Goal: Task Accomplishment & Management: Complete application form

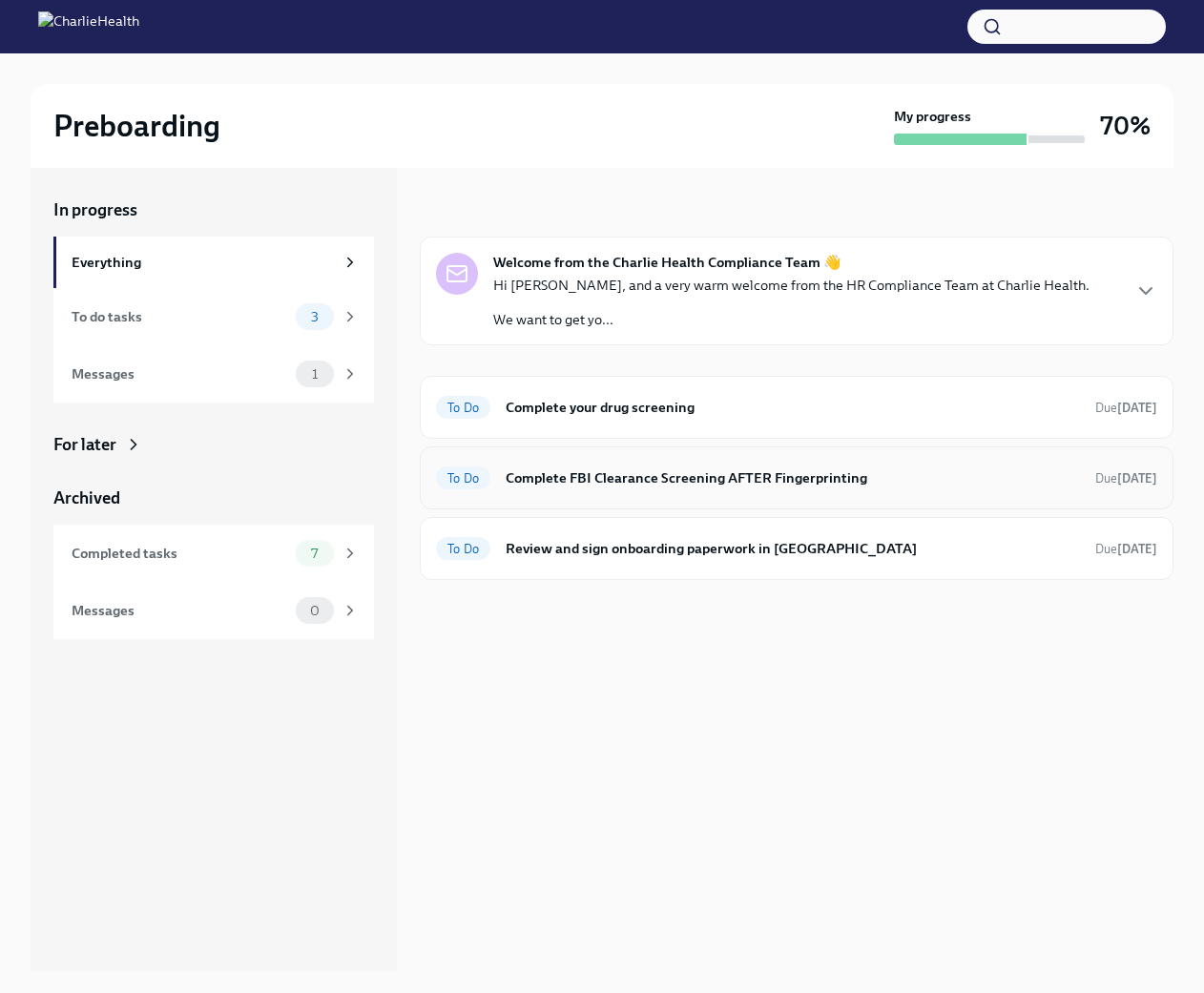
click at [560, 480] on h6 "Complete FBI Clearance Screening AFTER Fingerprinting" at bounding box center [792, 478] width 575 height 21
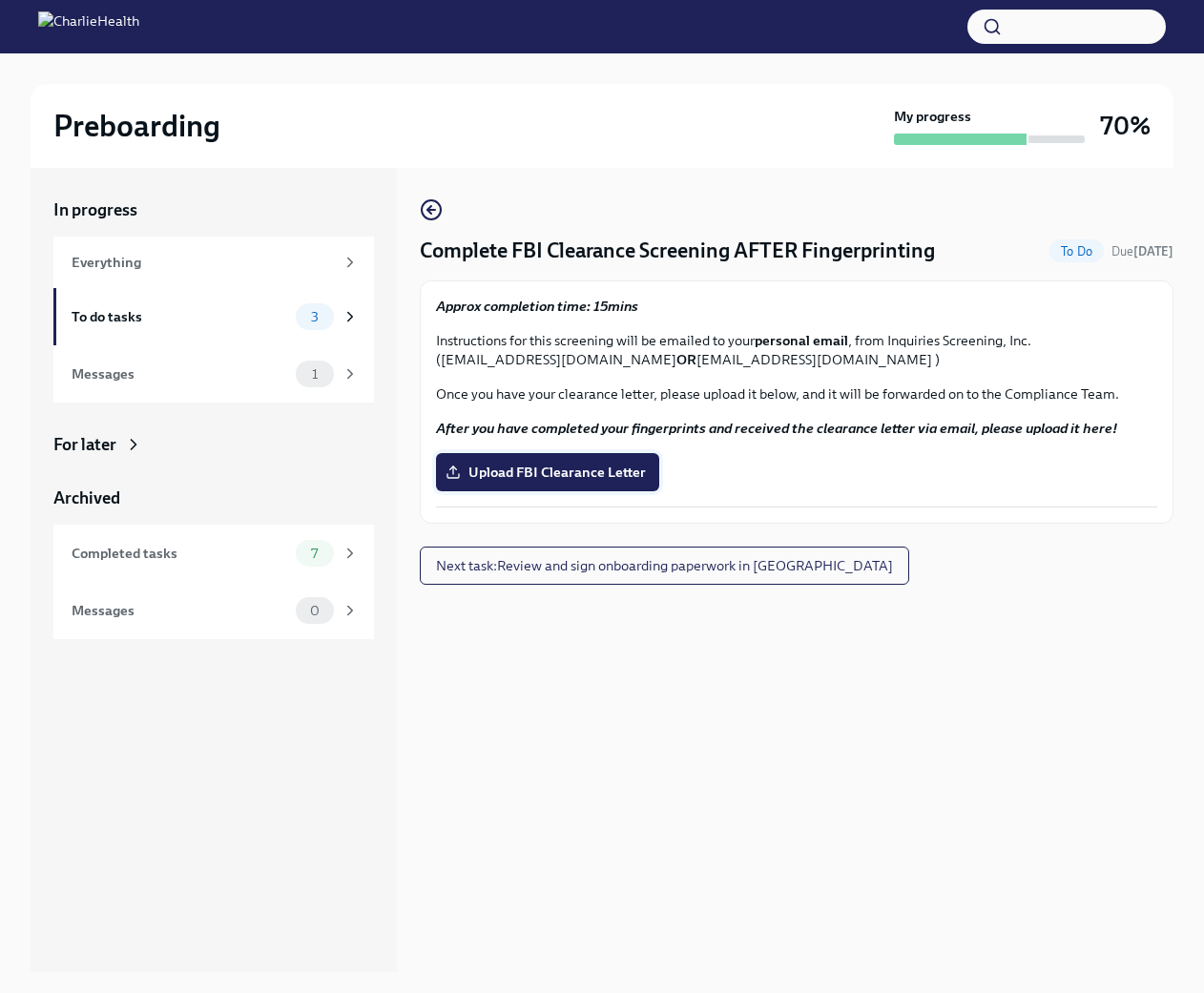
click at [605, 470] on span "Upload FBI Clearance Letter" at bounding box center [548, 472] width 196 height 19
click at [0, 0] on input "Upload FBI Clearance Letter" at bounding box center [0, 0] width 0 height 0
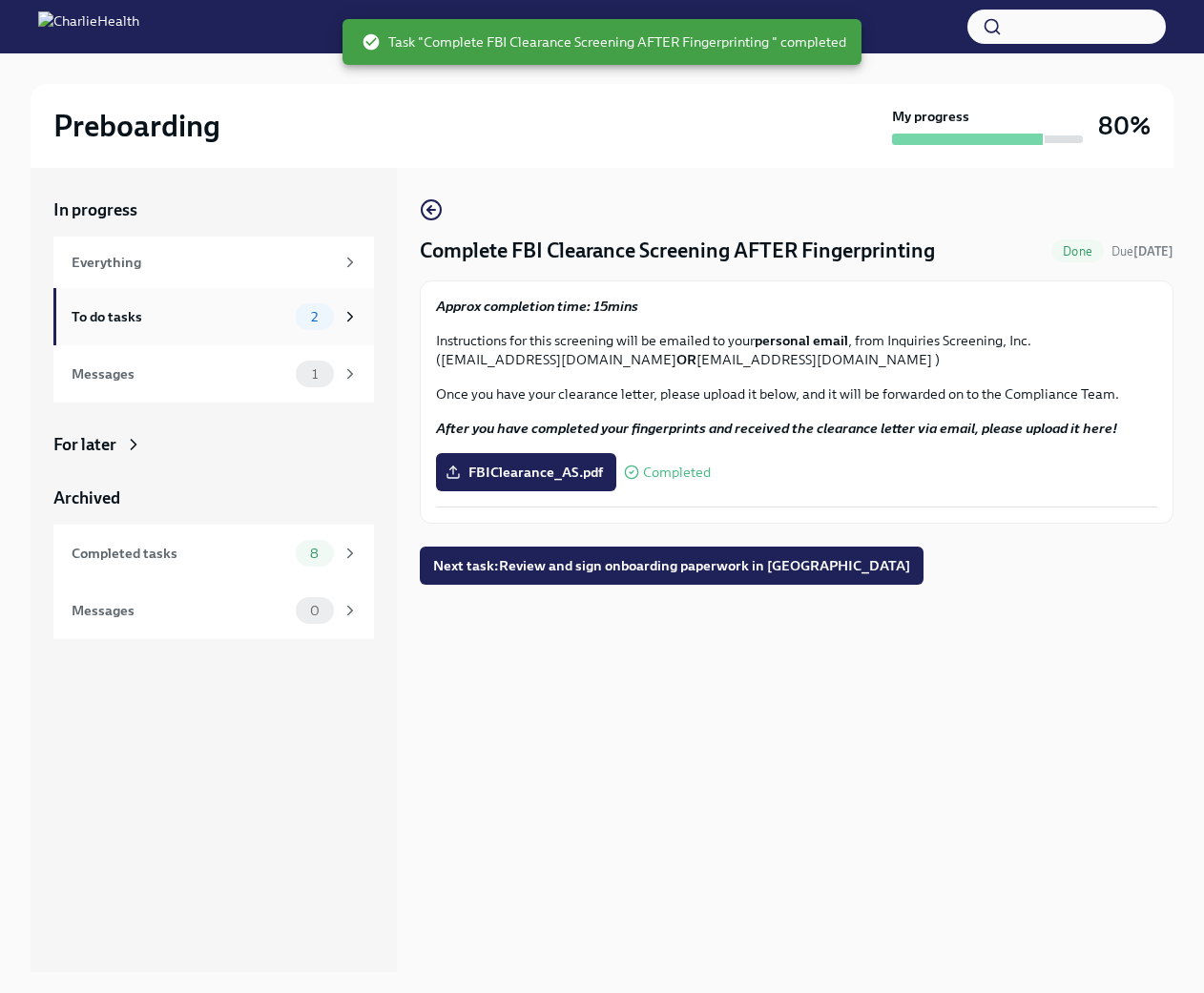
click at [343, 319] on icon at bounding box center [350, 317] width 17 height 17
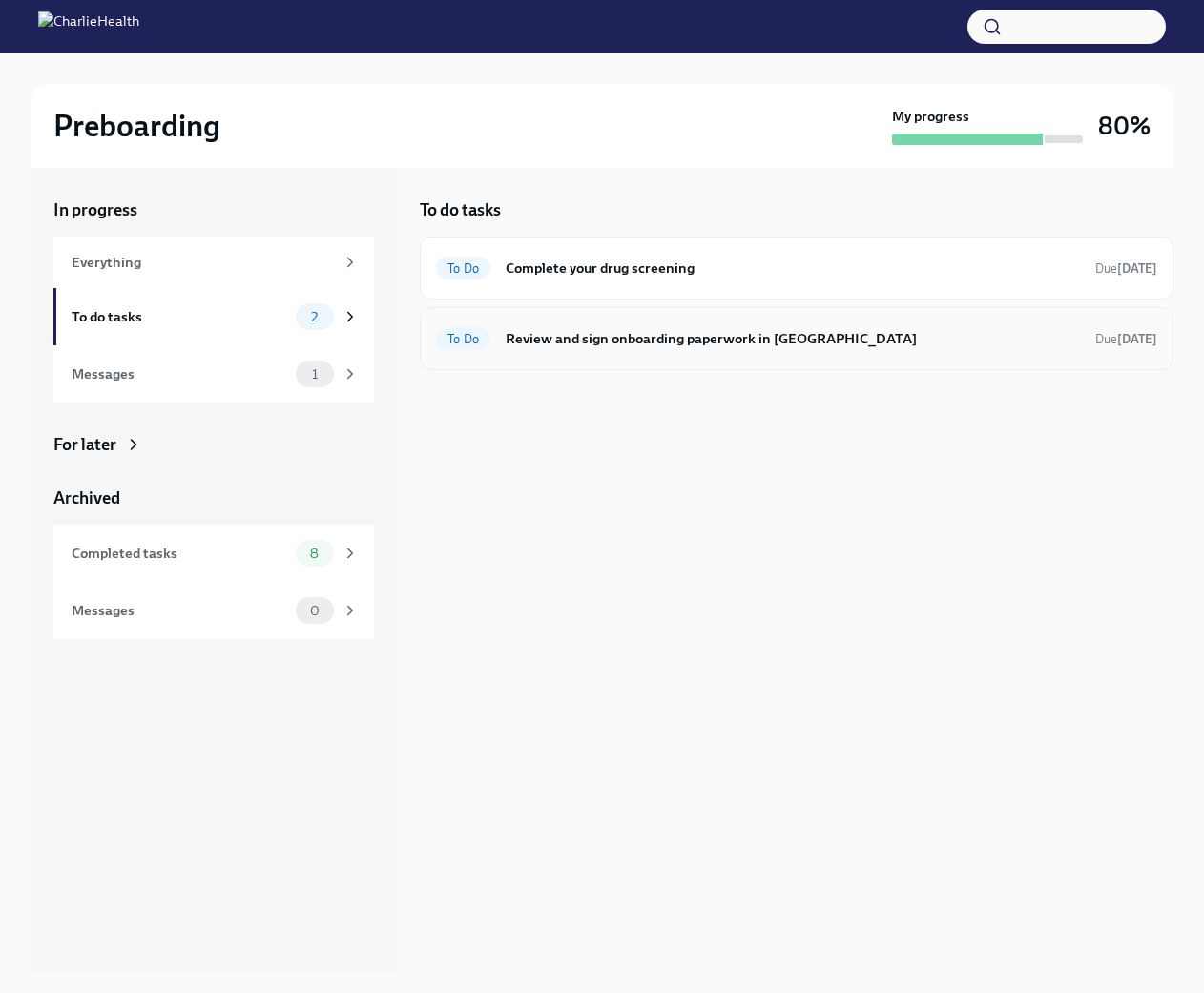
click at [564, 349] on div "To Do Review and sign onboarding paperwork in UKG Due [DATE]" at bounding box center [796, 339] width 721 height 31
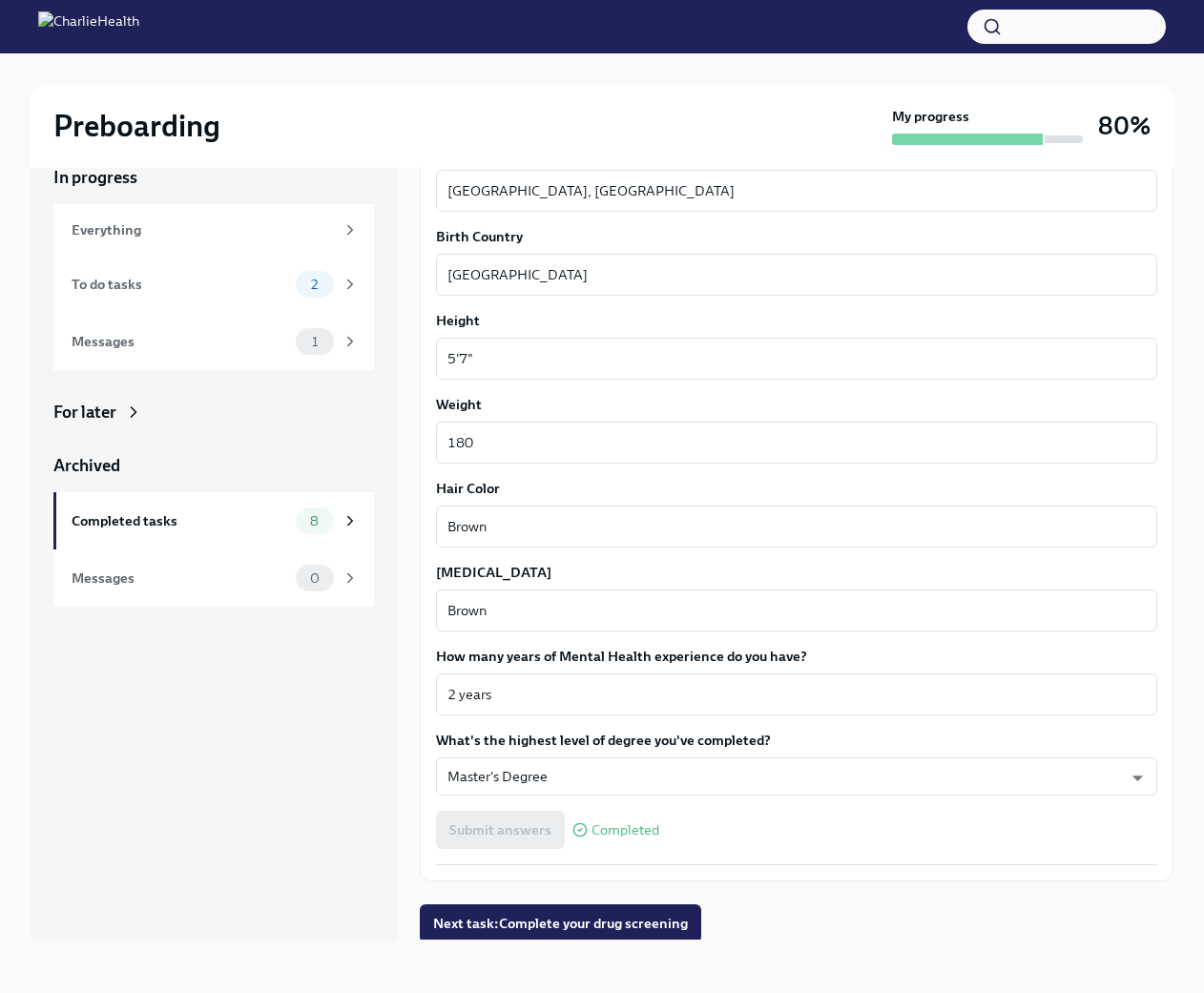
scroll to position [1379, 0]
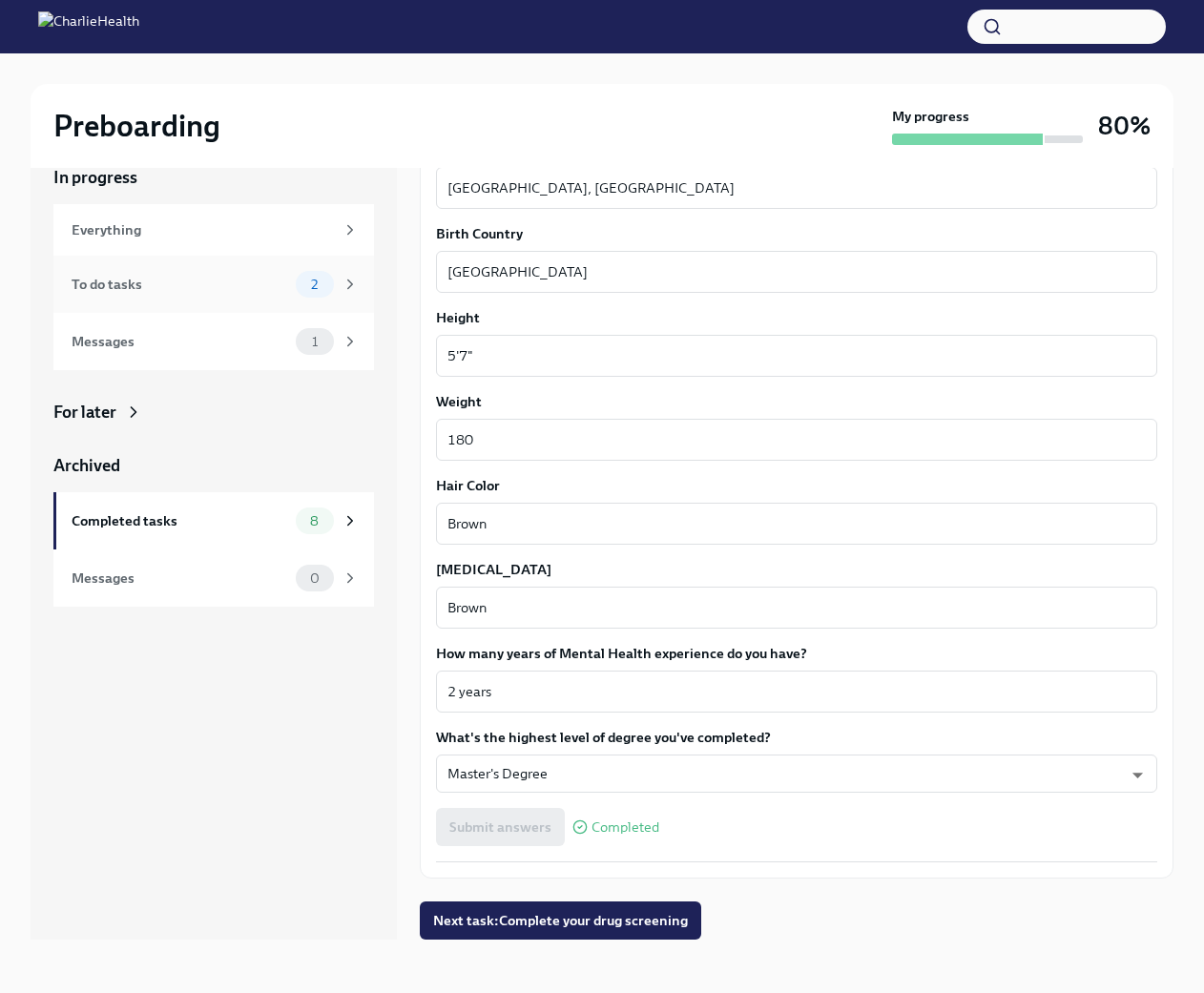
click at [350, 278] on icon at bounding box center [350, 284] width 17 height 17
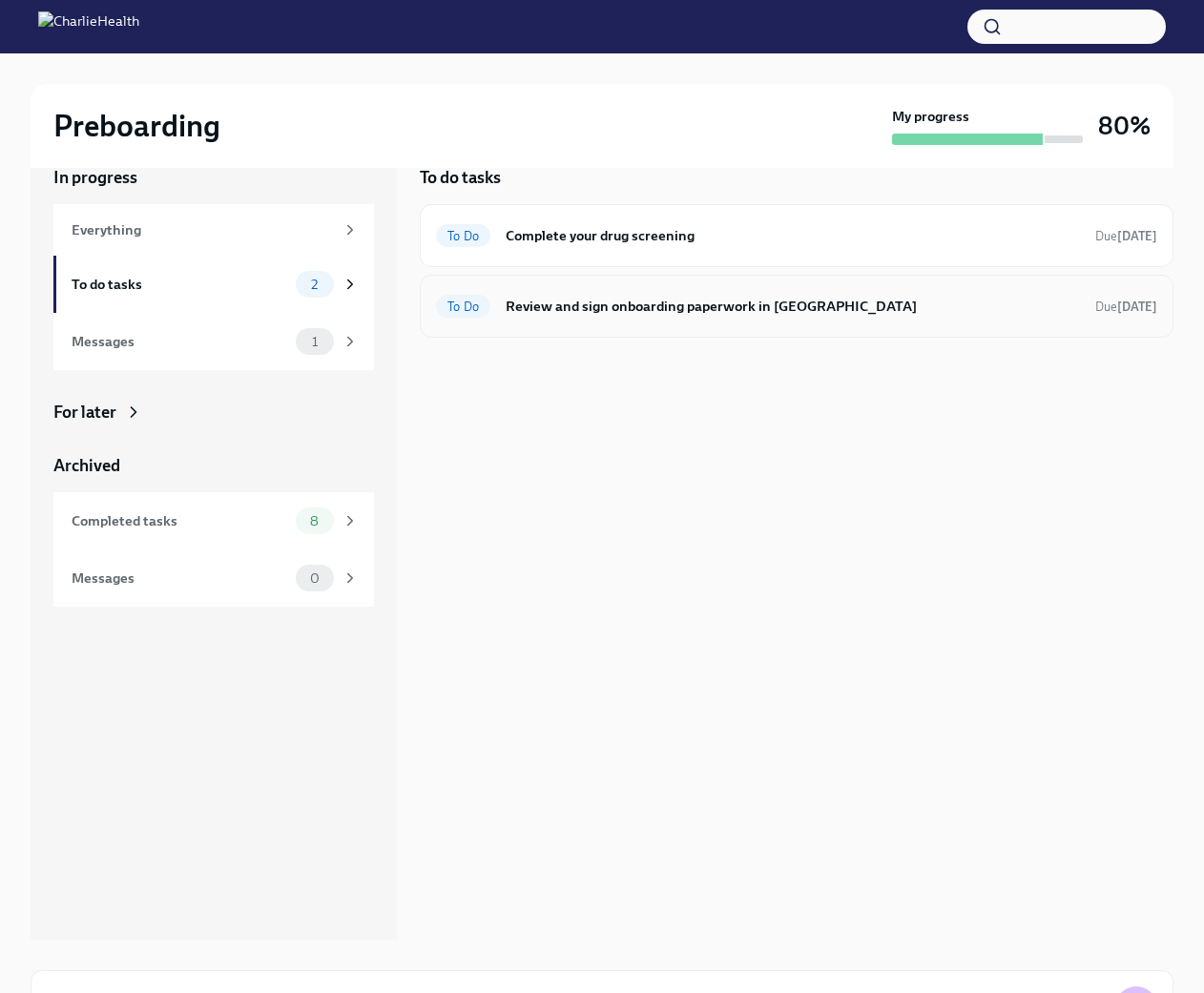
click at [652, 326] on div "To Do Review and sign onboarding paperwork in UKG Due [DATE]" at bounding box center [796, 305] width 754 height 63
click at [668, 302] on h6 "Review and sign onboarding paperwork in [GEOGRAPHIC_DATA]" at bounding box center [792, 306] width 575 height 21
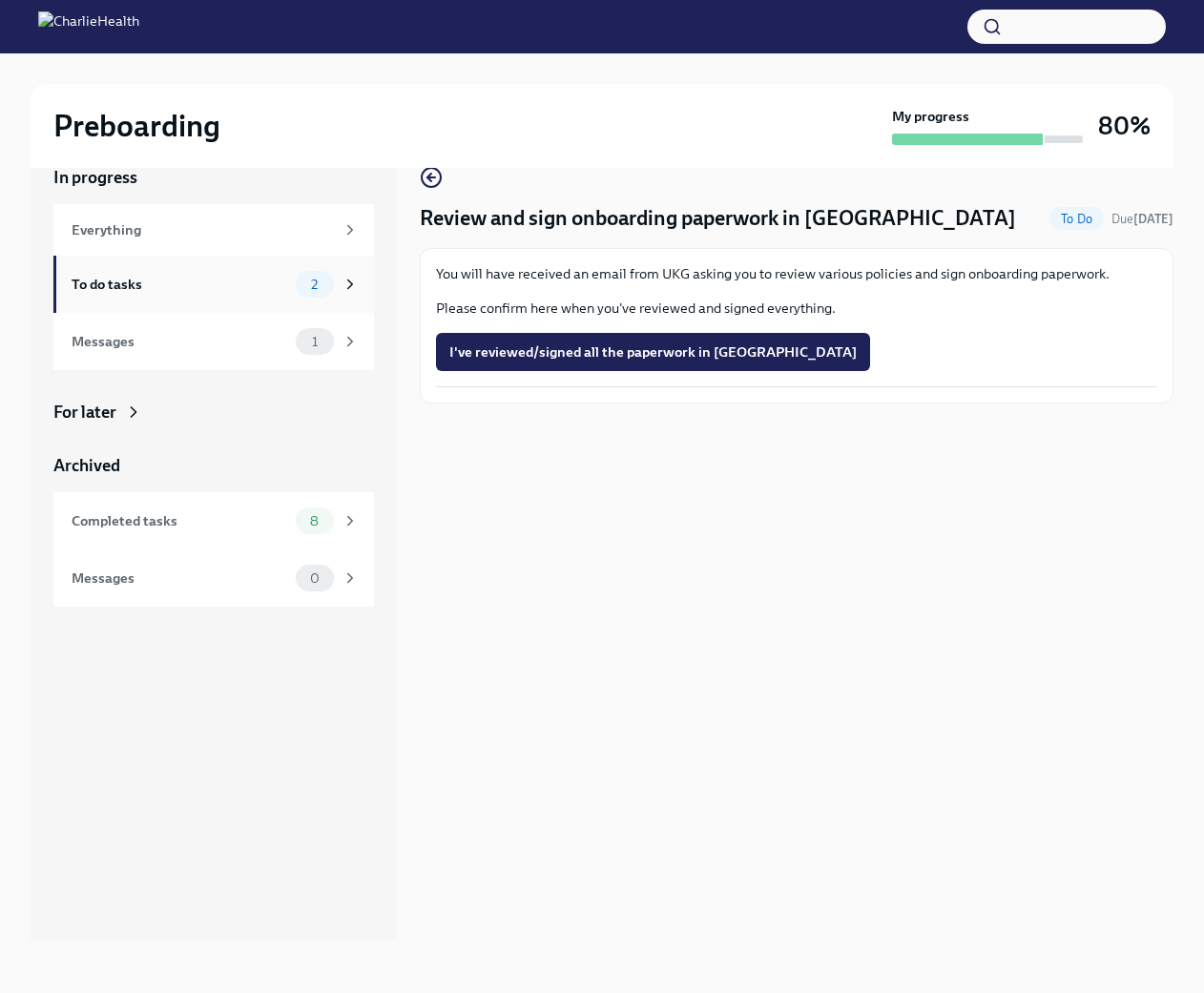
click at [351, 277] on icon at bounding box center [350, 284] width 17 height 17
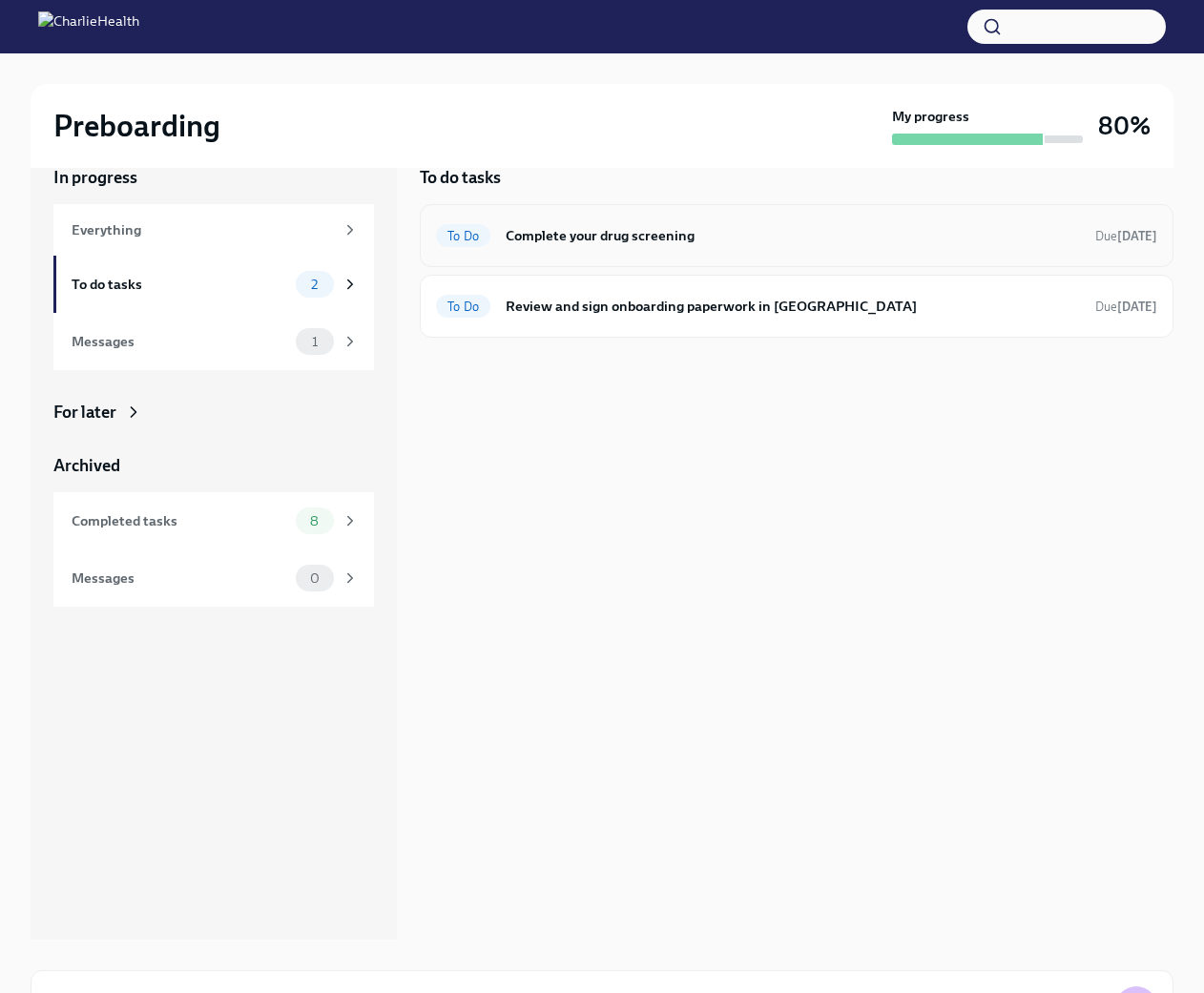
click at [570, 238] on h6 "Complete your drug screening" at bounding box center [792, 236] width 575 height 21
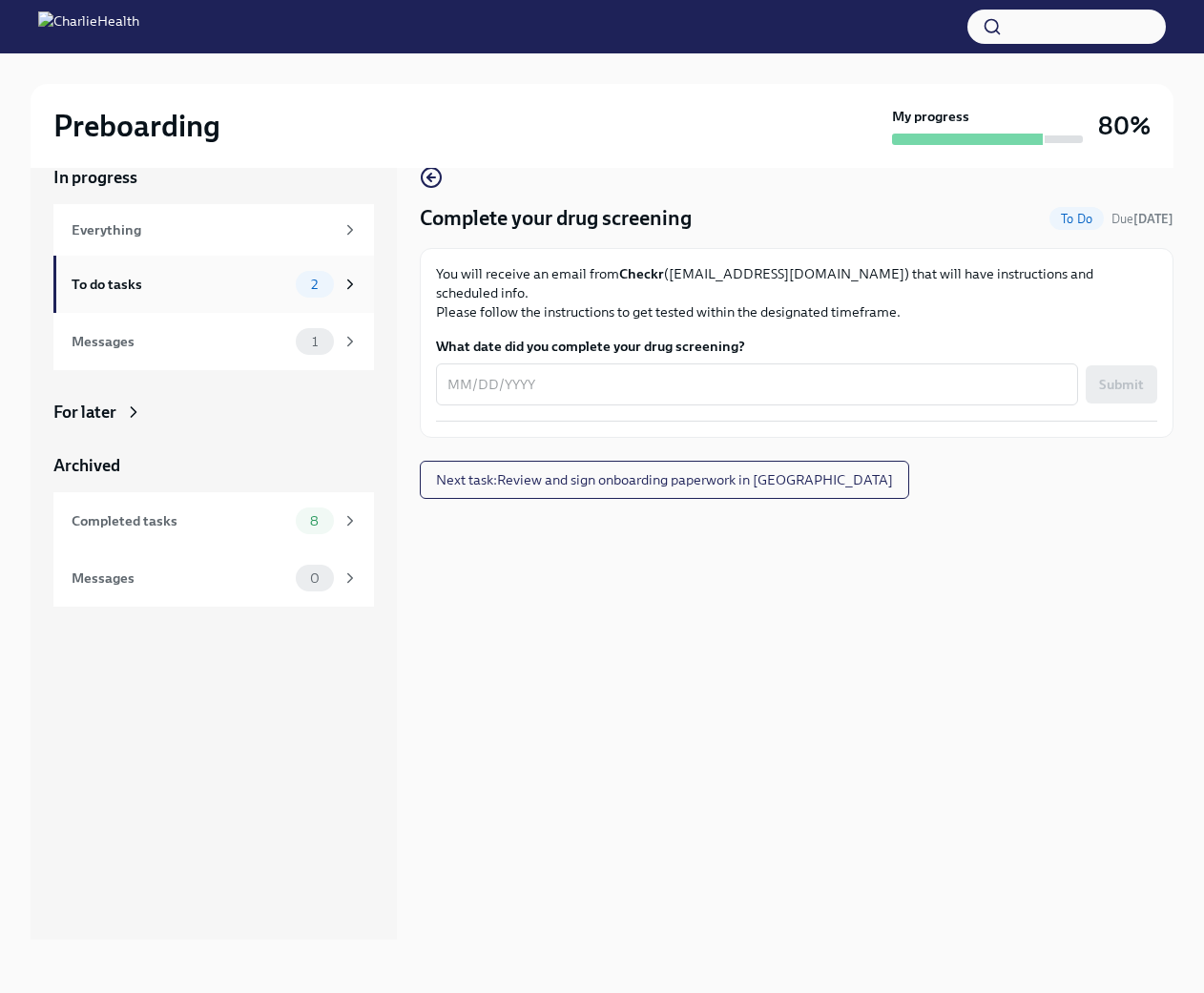
click at [367, 284] on div "To do tasks 2" at bounding box center [214, 284] width 320 height 57
